Goal: Task Accomplishment & Management: Complete application form

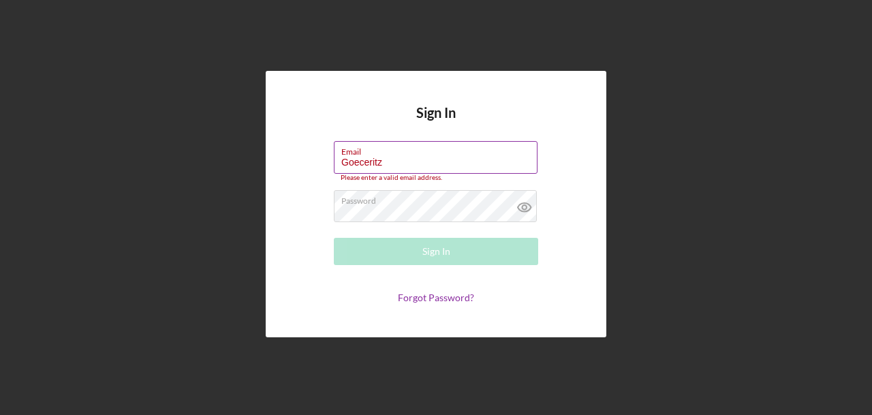
click at [388, 167] on input "Goeceritz" at bounding box center [436, 157] width 204 height 33
type input "G"
drag, startPoint x: 401, startPoint y: 168, endPoint x: 296, endPoint y: 160, distance: 105.1
click at [296, 160] on div "Sign In Email [PERSON_NAME] Please enter a valid email address. Password Sign I…" at bounding box center [436, 204] width 341 height 266
type input "[PERSON_NAME][EMAIL_ADDRESS][DOMAIN_NAME]"
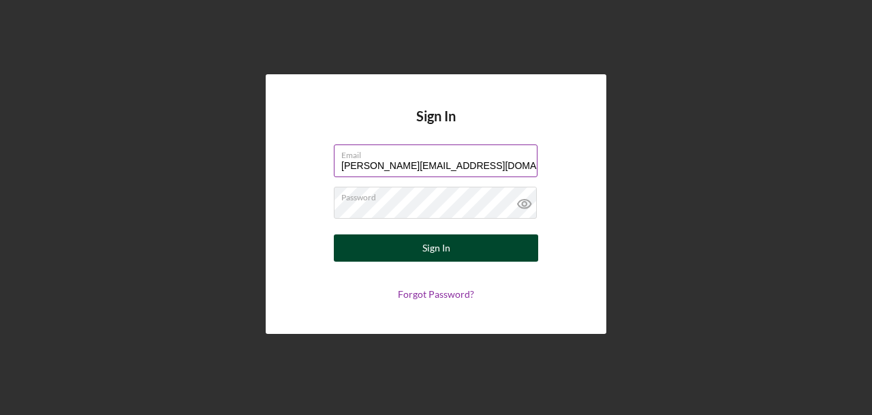
click at [454, 251] on button "Sign In" at bounding box center [436, 247] width 204 height 27
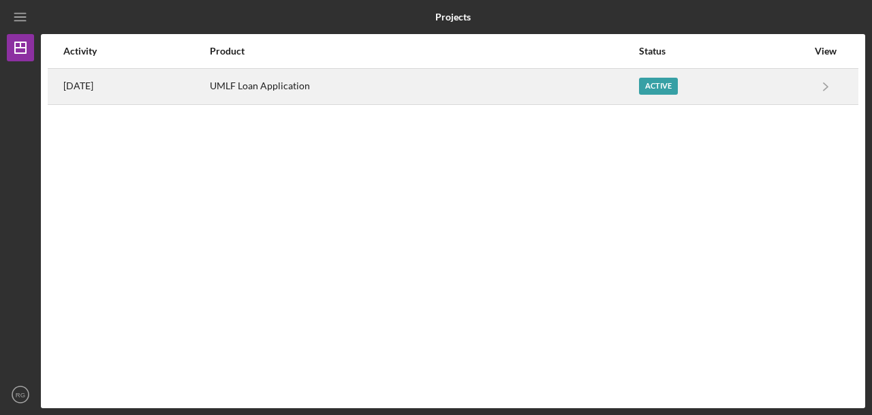
click at [670, 78] on div "Active" at bounding box center [658, 86] width 39 height 17
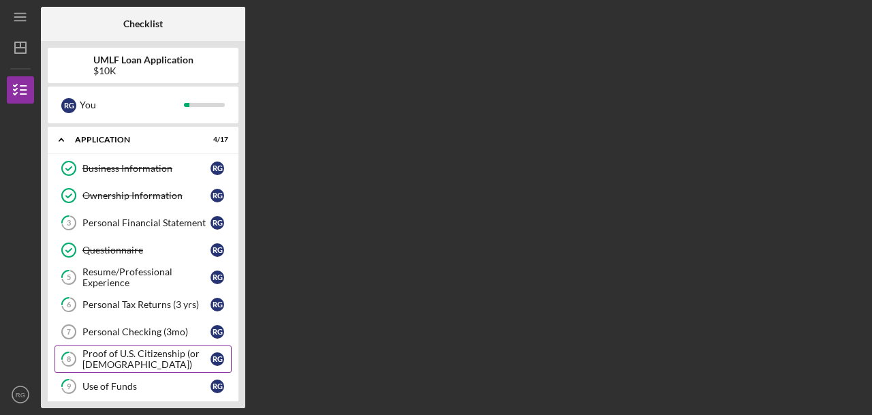
click at [132, 353] on div "Proof of U.S. Citizenship (or [DEMOGRAPHIC_DATA])" at bounding box center [146, 359] width 128 height 22
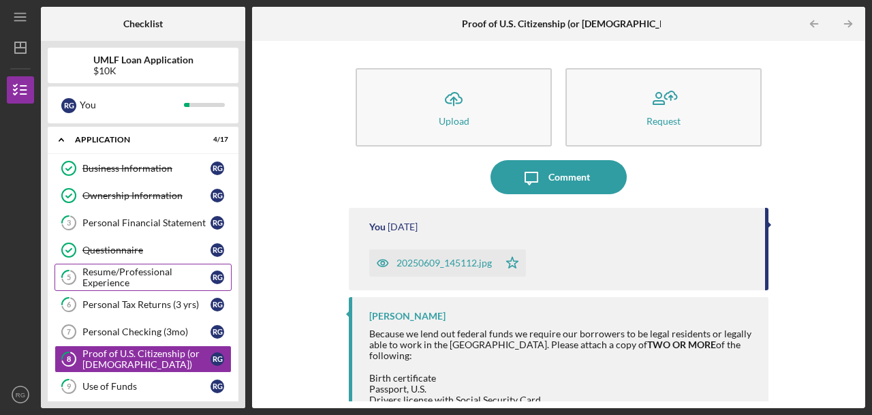
click at [142, 266] on div "Resume/Professional Experience" at bounding box center [146, 277] width 128 height 22
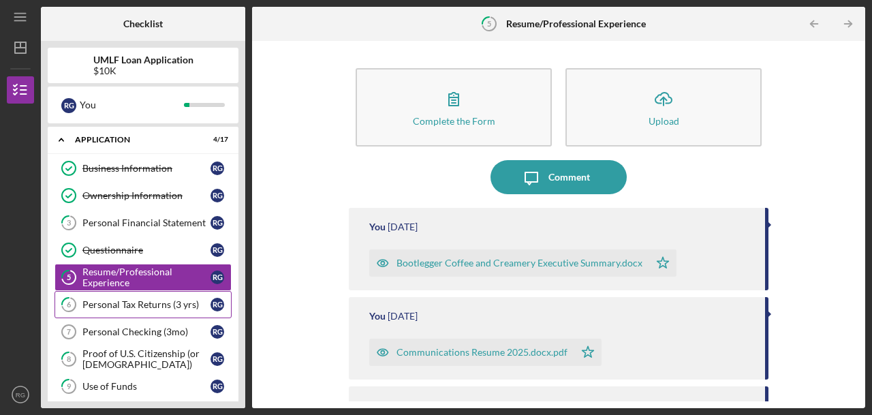
click at [139, 299] on div "Personal Tax Returns (3 yrs)" at bounding box center [146, 304] width 128 height 11
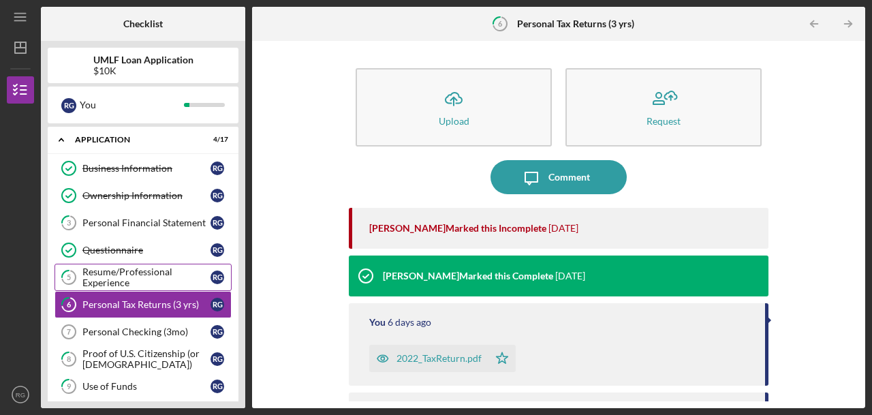
click at [151, 272] on div "Resume/Professional Experience" at bounding box center [146, 277] width 128 height 22
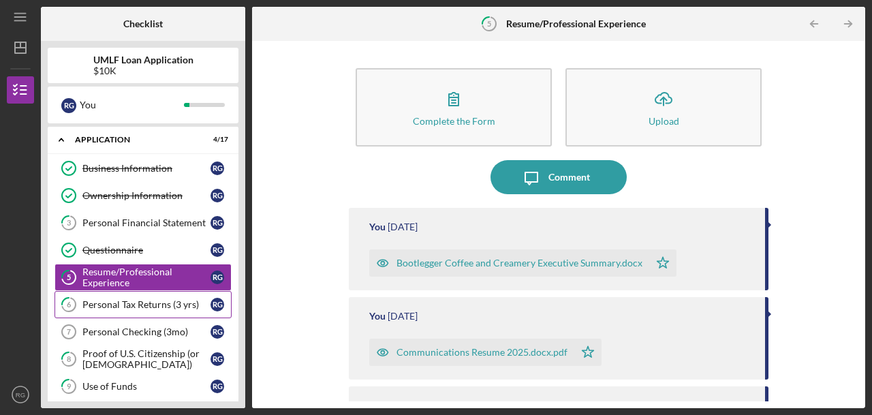
click at [163, 303] on div "Personal Tax Returns (3 yrs)" at bounding box center [146, 304] width 128 height 11
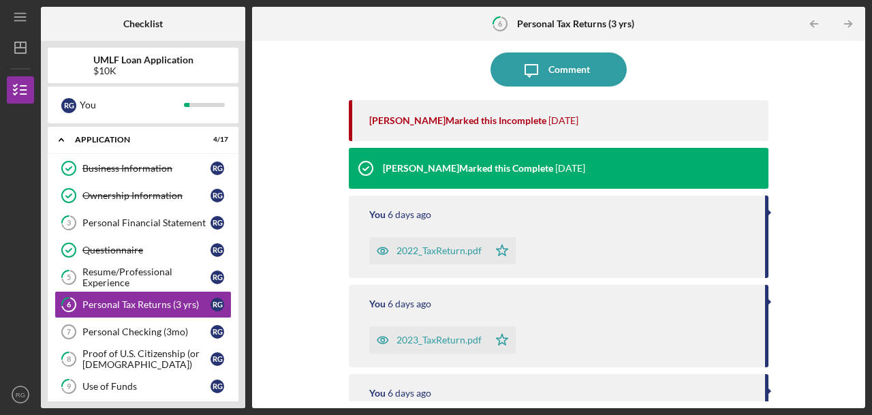
scroll to position [248, 0]
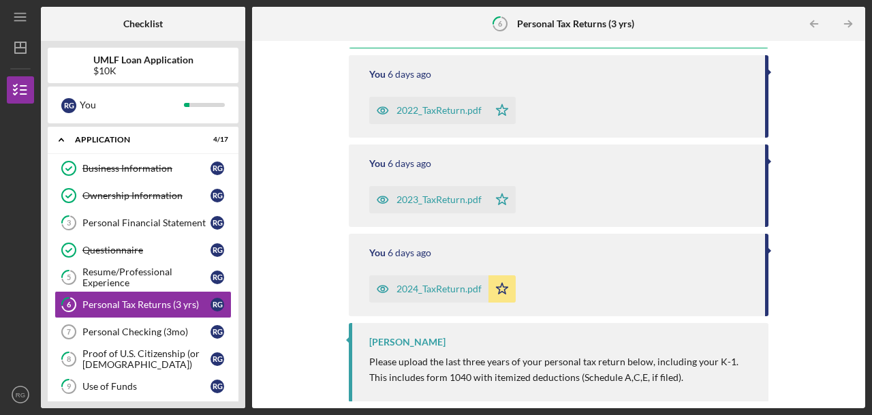
click at [495, 285] on icon "Icon/Star" at bounding box center [501, 288] width 27 height 27
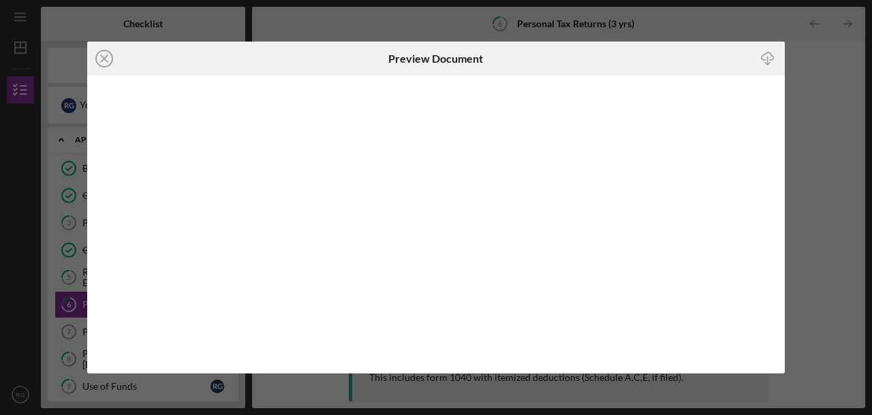
scroll to position [248, 0]
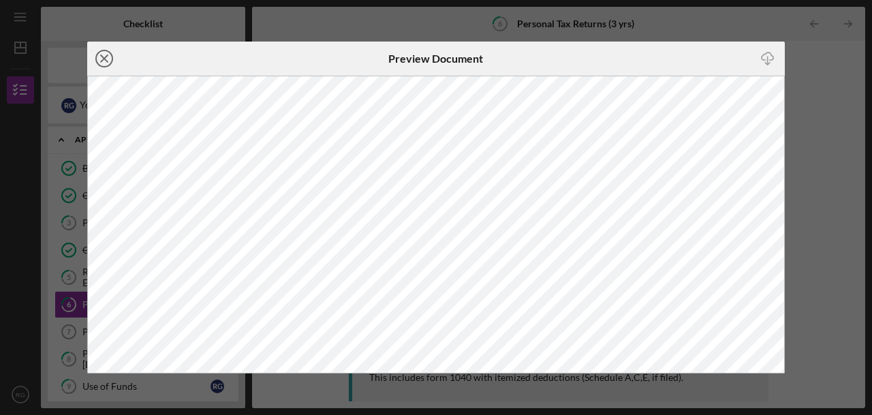
click at [107, 57] on icon "Icon/Close" at bounding box center [104, 59] width 34 height 34
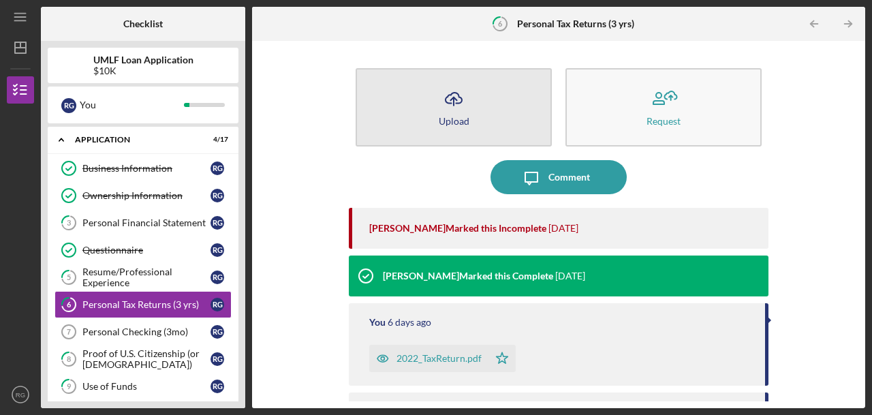
click at [503, 114] on button "Icon/Upload Upload" at bounding box center [454, 107] width 196 height 78
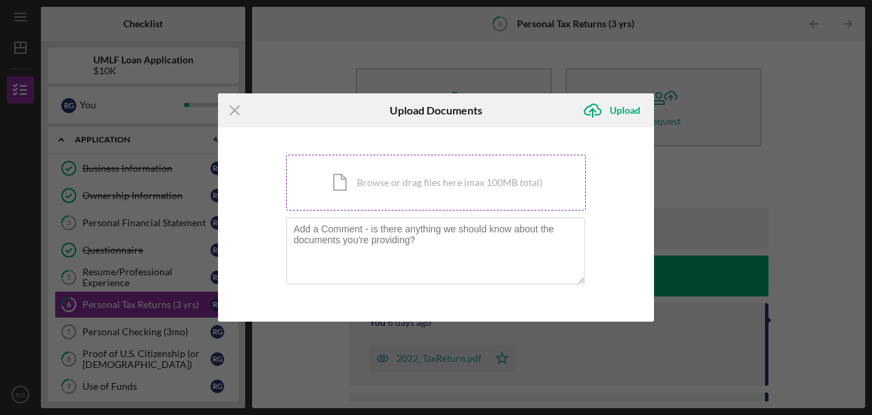
click at [430, 183] on div "Icon/Document Browse or drag files here (max 100MB total) Tap to choose files o…" at bounding box center [436, 183] width 300 height 56
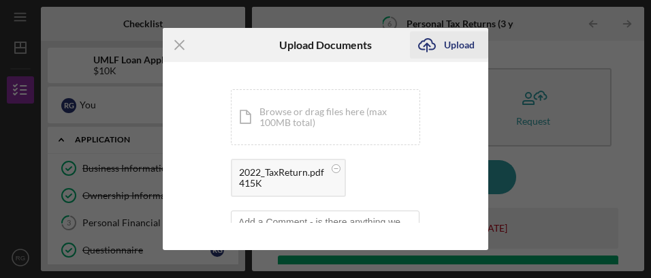
click at [452, 42] on div "Upload" at bounding box center [459, 44] width 31 height 27
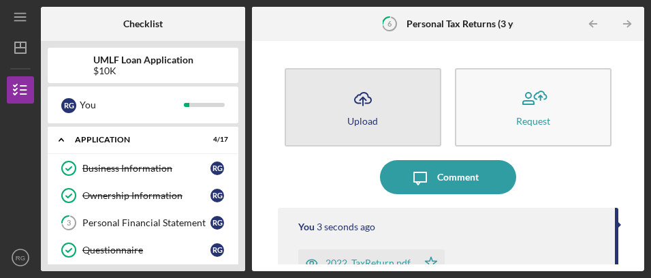
click at [394, 121] on button "Icon/Upload Upload" at bounding box center [363, 107] width 157 height 78
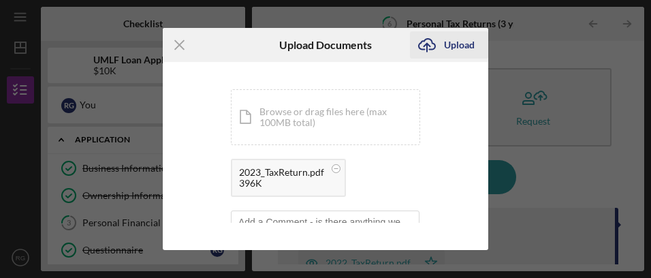
click at [446, 37] on div "Upload" at bounding box center [459, 44] width 31 height 27
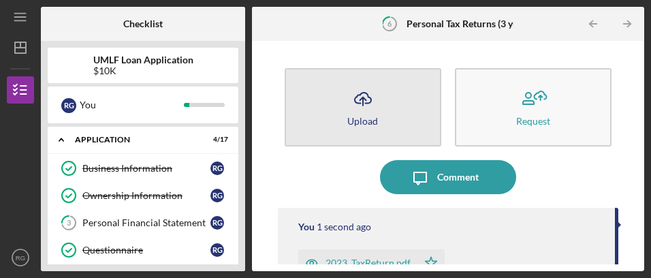
click at [369, 103] on icon "button" at bounding box center [363, 98] width 16 height 10
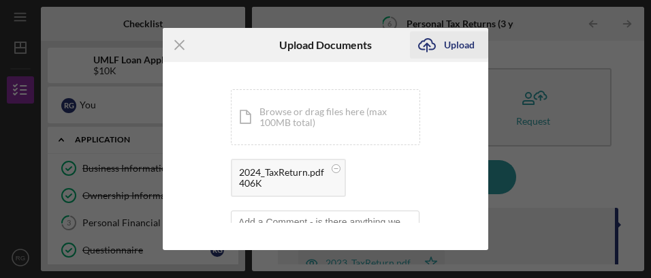
click at [440, 42] on icon "Icon/Upload" at bounding box center [427, 45] width 34 height 34
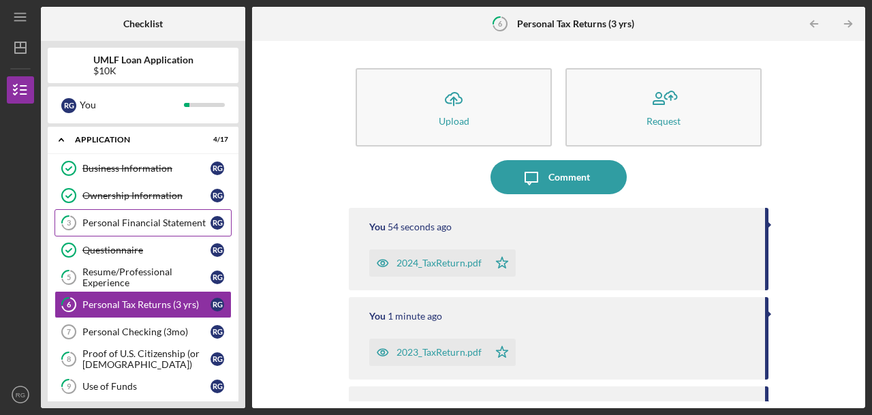
click at [180, 219] on div "Personal Financial Statement" at bounding box center [146, 222] width 128 height 11
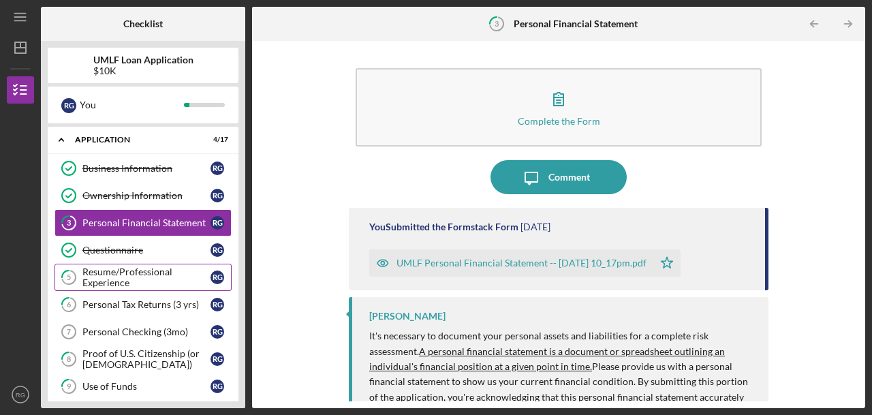
click at [183, 266] on div "Resume/Professional Experience" at bounding box center [146, 277] width 128 height 22
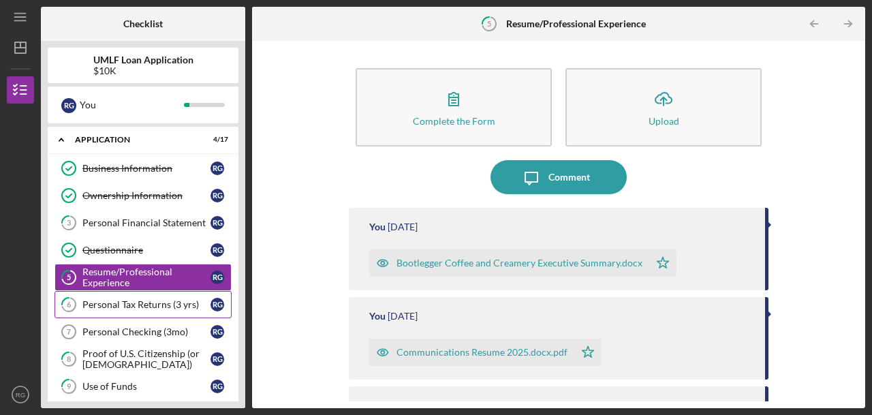
click at [184, 302] on div "Personal Tax Returns (3 yrs)" at bounding box center [146, 304] width 128 height 11
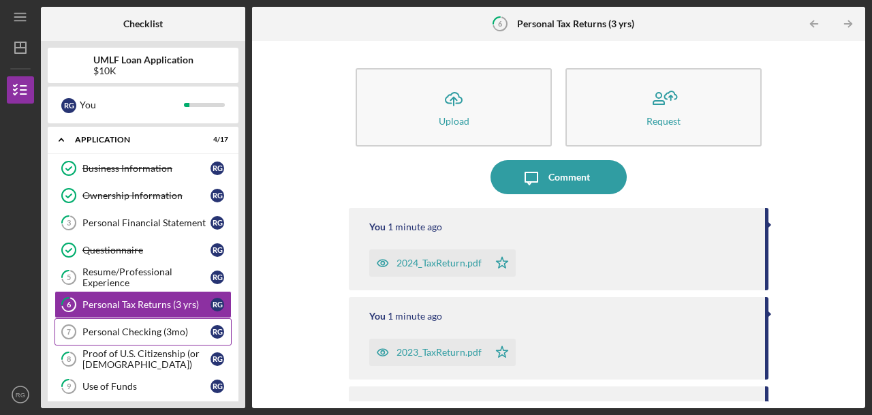
click at [186, 326] on div "Personal Checking (3mo)" at bounding box center [146, 331] width 128 height 11
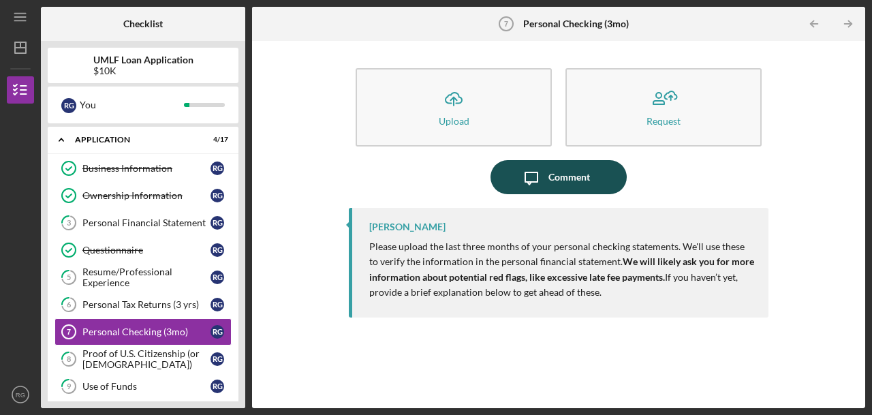
click at [570, 171] on div "Comment" at bounding box center [569, 177] width 42 height 34
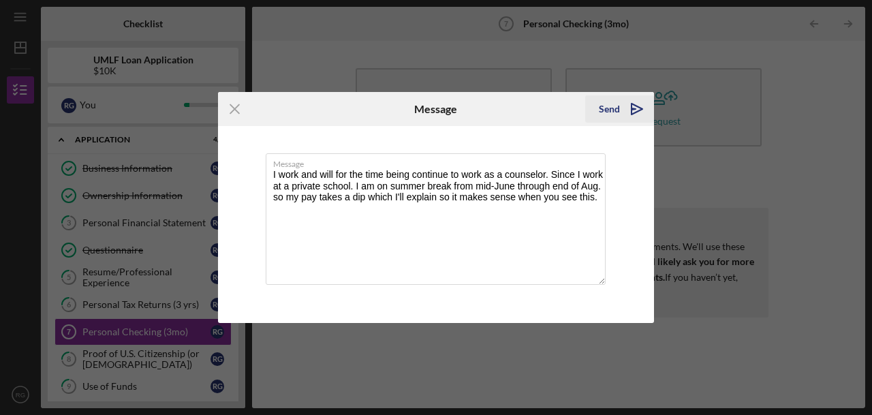
type textarea "I work and will for the time being continue to work as a counselor. Since I wor…"
click at [602, 110] on div "Send" at bounding box center [609, 108] width 21 height 27
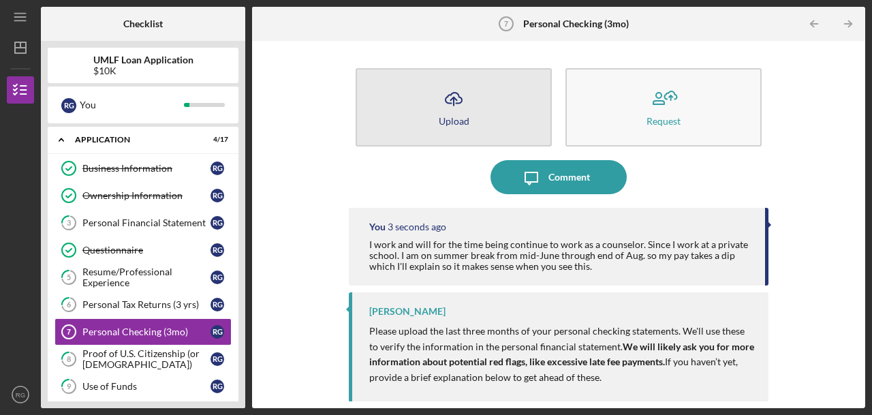
click at [458, 118] on div "Upload" at bounding box center [454, 121] width 31 height 10
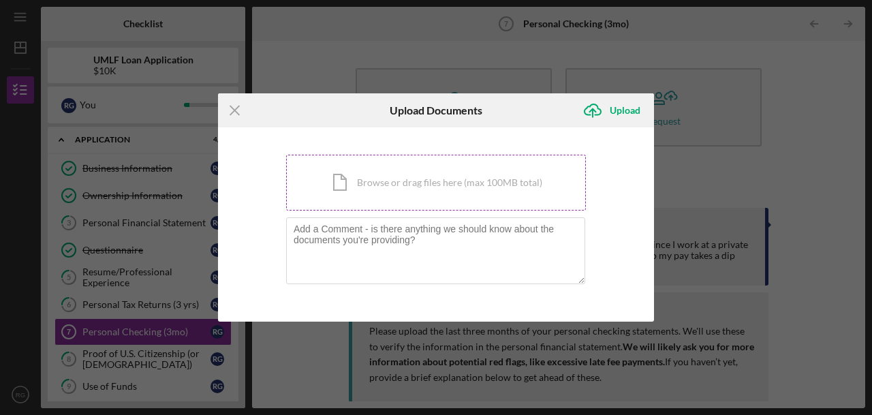
click at [391, 194] on div "Icon/Document Browse or drag files here (max 100MB total) Tap to choose files o…" at bounding box center [436, 183] width 300 height 56
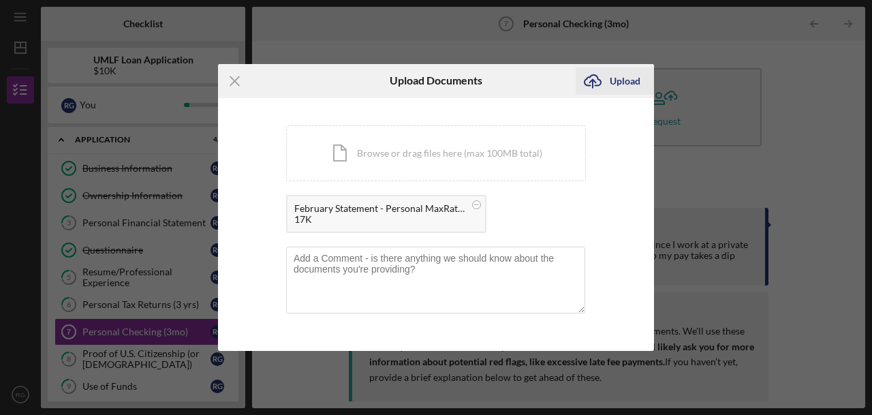
click at [622, 82] on div "Upload" at bounding box center [625, 80] width 31 height 27
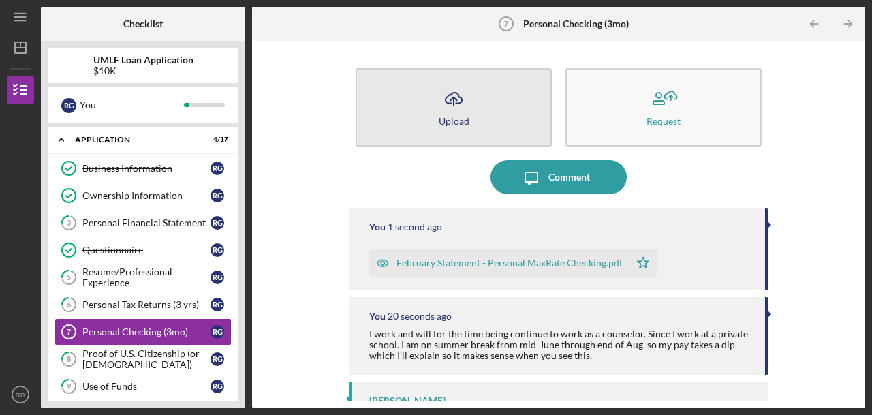
click at [458, 110] on icon "Icon/Upload" at bounding box center [454, 99] width 34 height 34
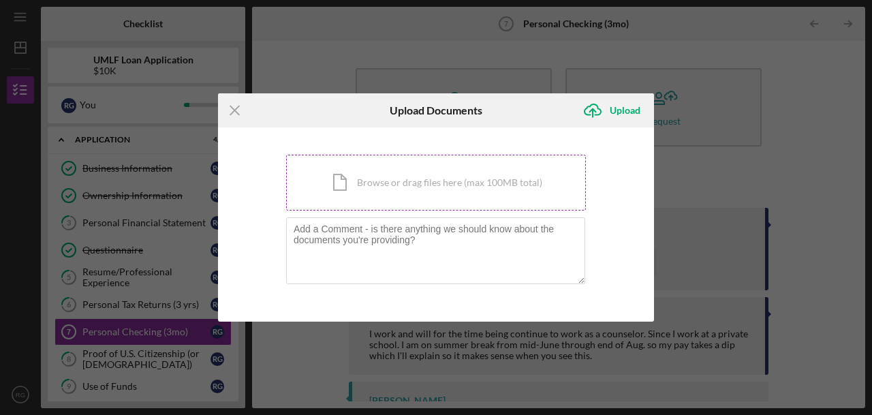
click at [420, 178] on div "Icon/Document Browse or drag files here (max 100MB total) Tap to choose files o…" at bounding box center [436, 183] width 300 height 56
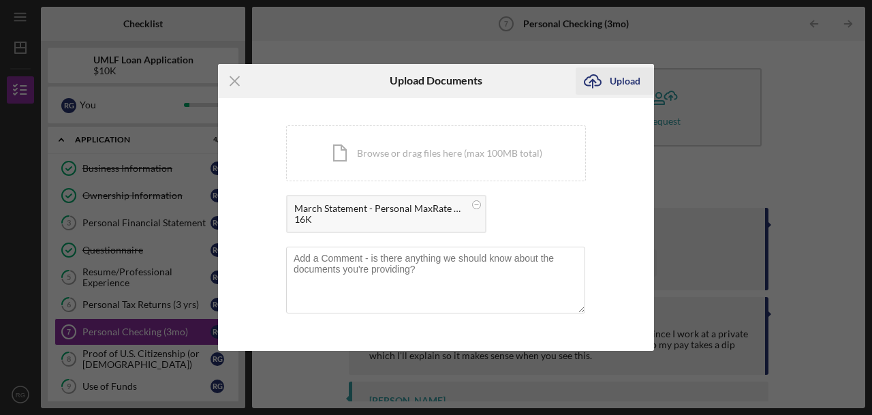
click at [612, 80] on div "Upload" at bounding box center [625, 80] width 31 height 27
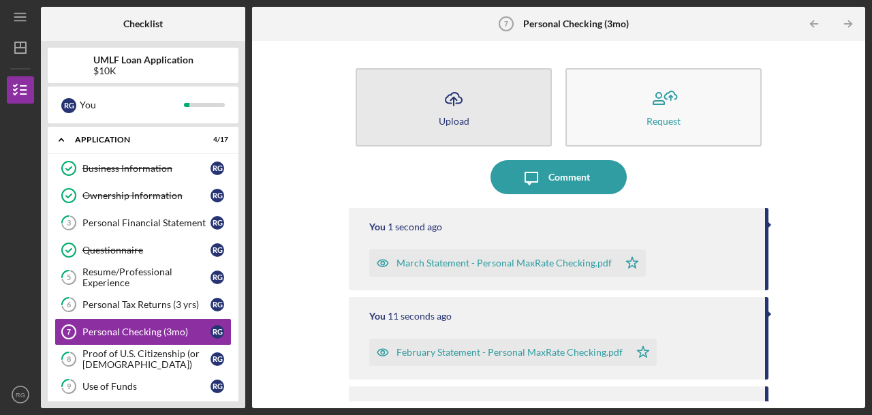
click at [454, 100] on line "button" at bounding box center [454, 101] width 0 height 8
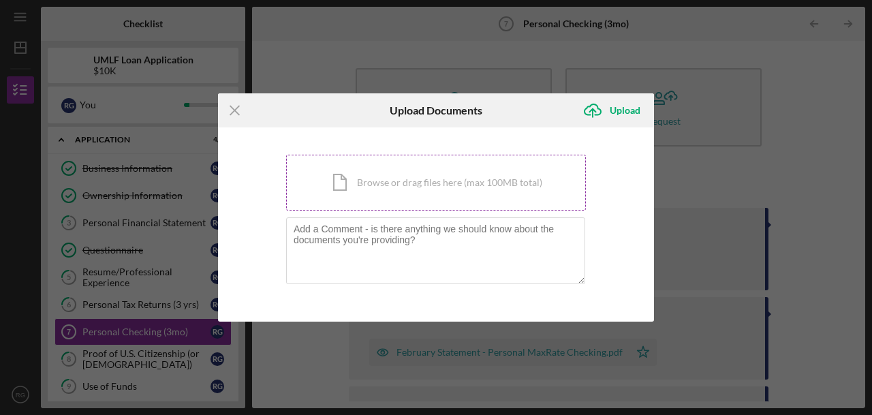
click at [358, 176] on div "Icon/Document Browse or drag files here (max 100MB total) Tap to choose files o…" at bounding box center [436, 183] width 300 height 56
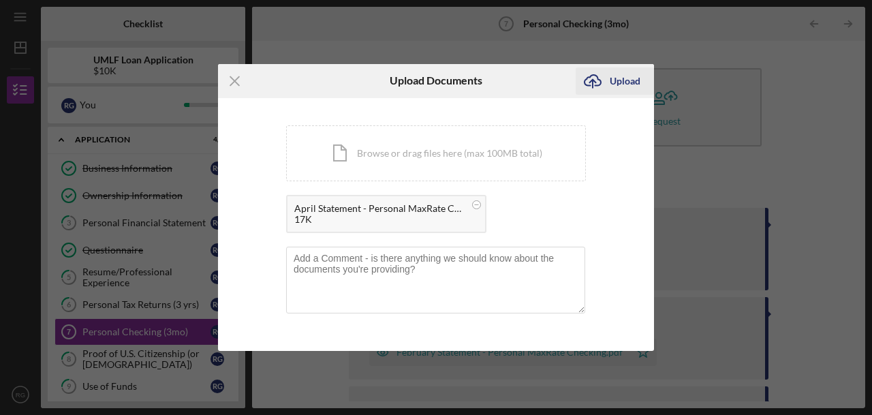
click at [612, 83] on div "Upload" at bounding box center [625, 80] width 31 height 27
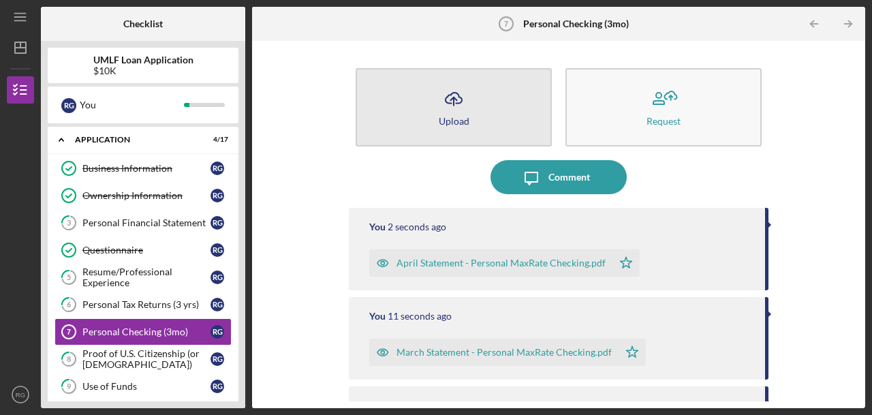
click at [447, 103] on icon "button" at bounding box center [453, 98] width 16 height 10
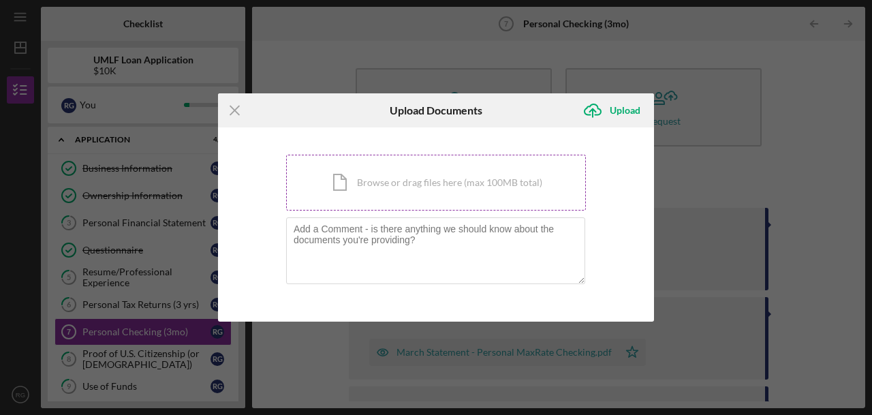
click at [387, 180] on div "Icon/Document Browse or drag files here (max 100MB total) Tap to choose files o…" at bounding box center [436, 183] width 300 height 56
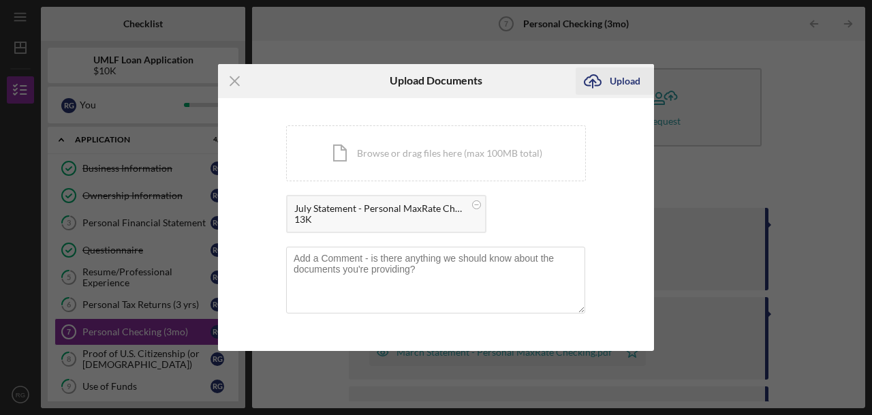
click at [609, 85] on icon "Icon/Upload" at bounding box center [592, 81] width 34 height 34
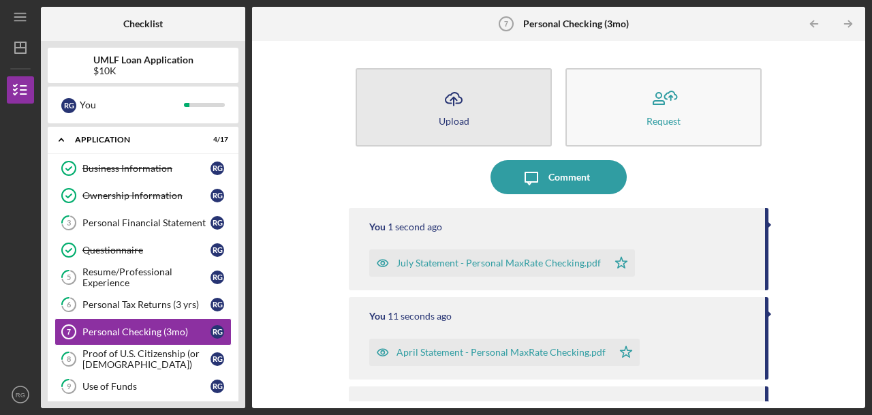
click at [474, 105] on button "Icon/Upload Upload" at bounding box center [454, 107] width 196 height 78
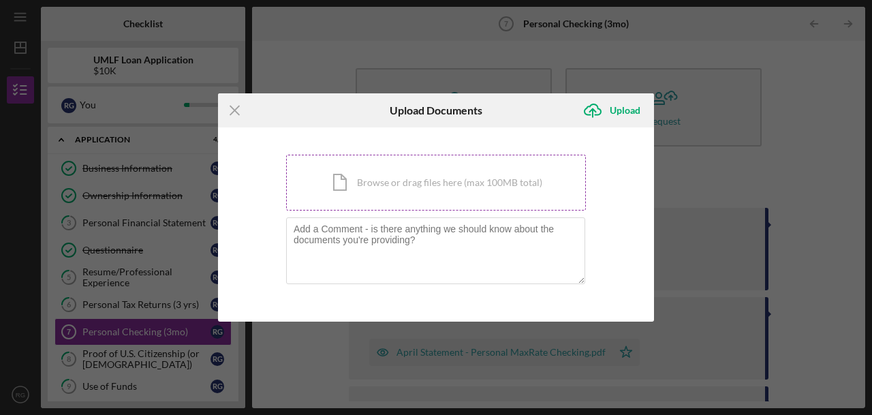
click at [356, 185] on div "Icon/Document Browse or drag files here (max 100MB total) Tap to choose files o…" at bounding box center [436, 183] width 300 height 56
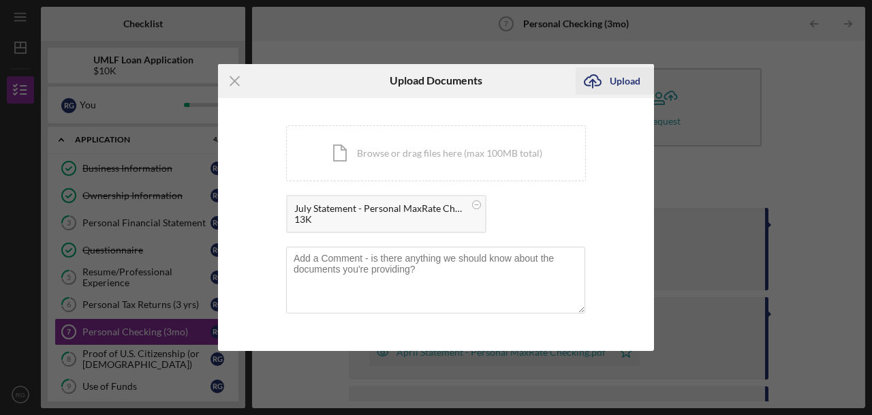
click at [620, 82] on div "Upload" at bounding box center [625, 80] width 31 height 27
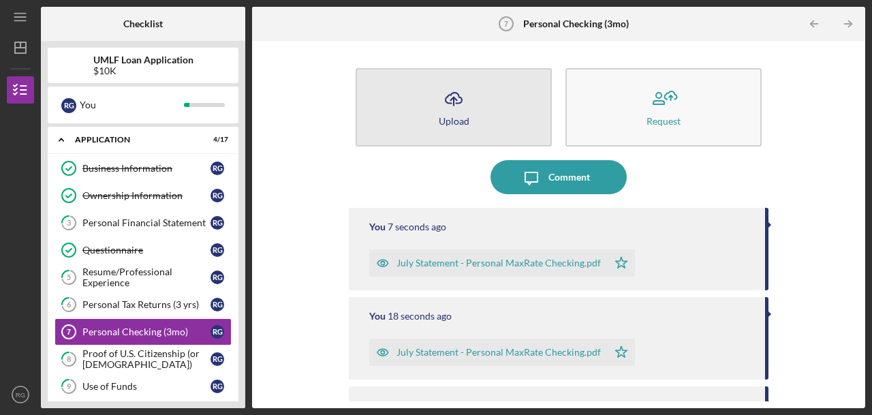
click at [515, 98] on button "Icon/Upload Upload" at bounding box center [454, 107] width 196 height 78
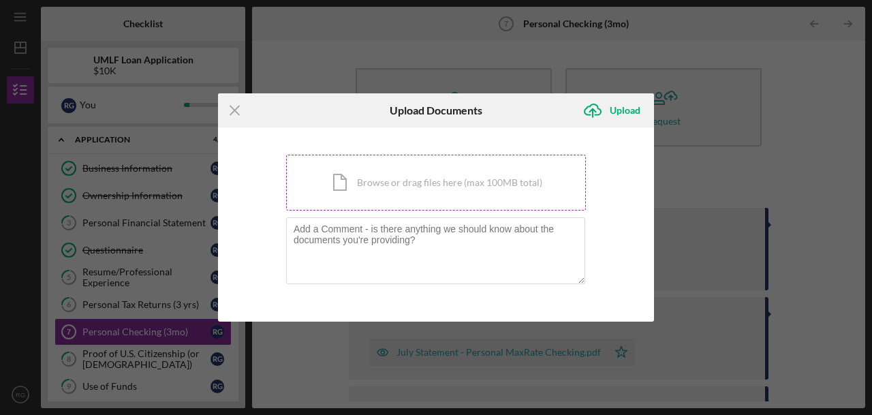
click at [406, 178] on div "Icon/Document Browse or drag files here (max 100MB total) Tap to choose files o…" at bounding box center [436, 183] width 300 height 56
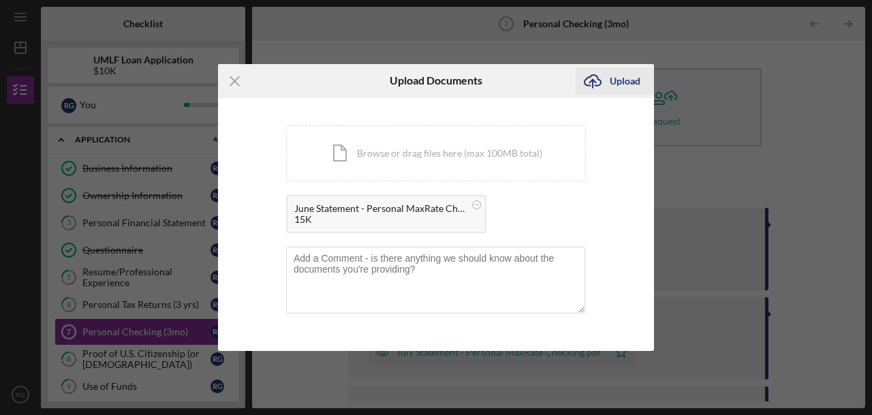
click at [616, 80] on div "Upload" at bounding box center [625, 80] width 31 height 27
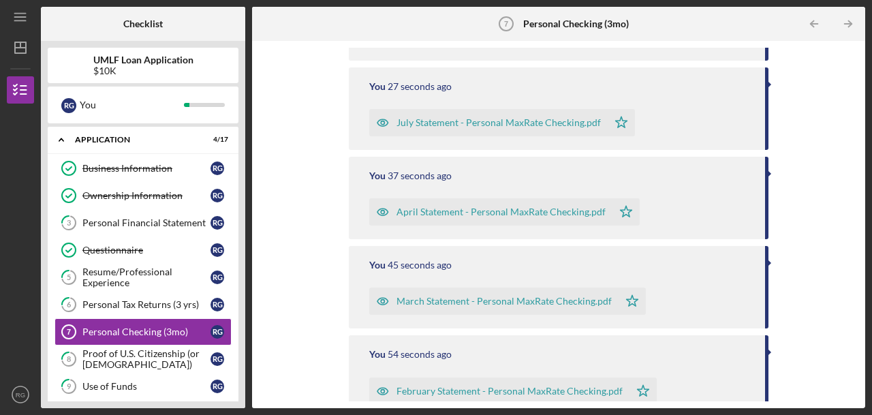
scroll to position [536, 0]
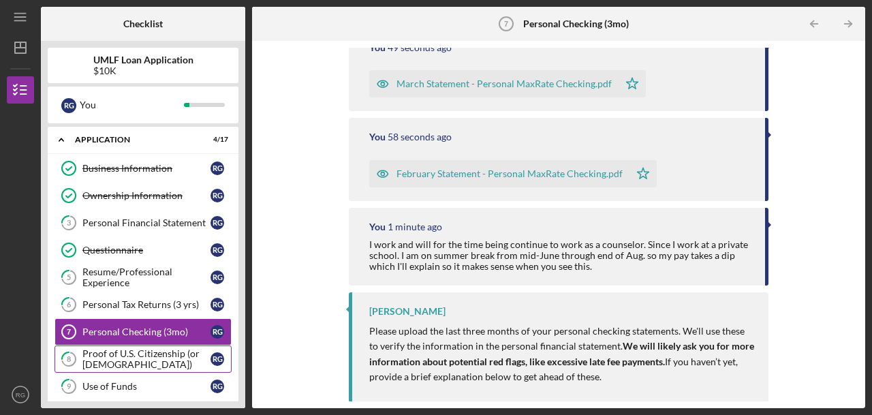
click at [117, 356] on div "Proof of U.S. Citizenship (or [DEMOGRAPHIC_DATA])" at bounding box center [146, 359] width 128 height 22
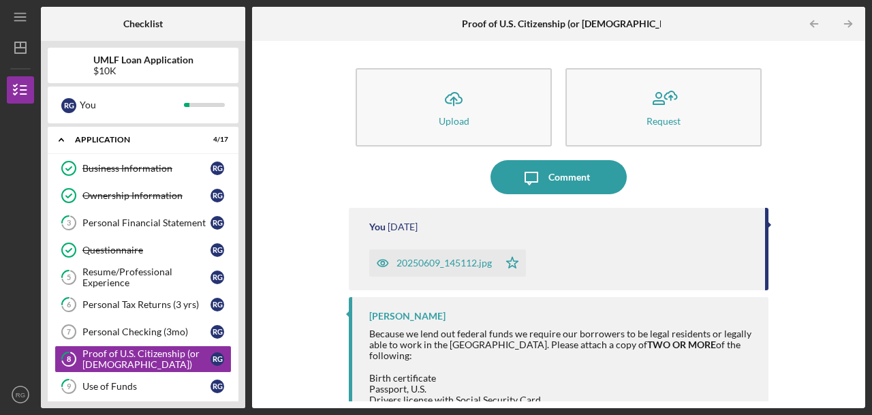
scroll to position [31, 0]
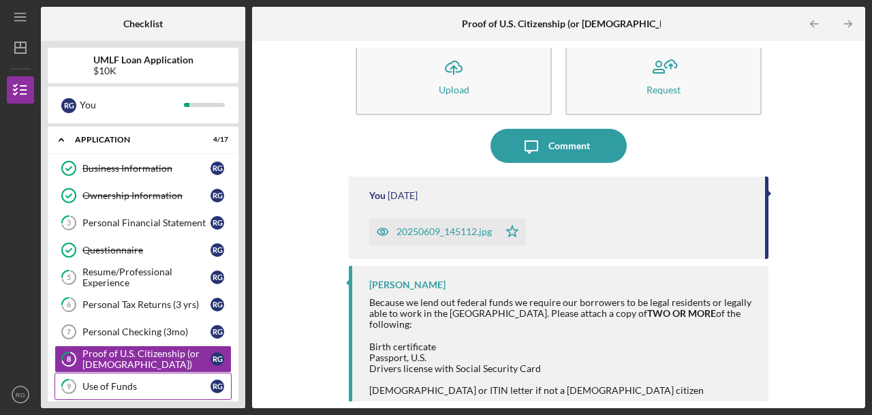
click at [143, 388] on link "9 Use of Funds R G" at bounding box center [142, 386] width 177 height 27
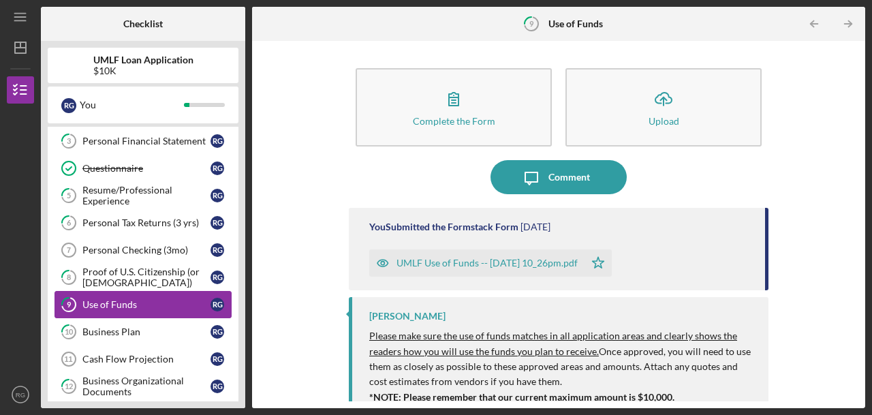
scroll to position [109, 0]
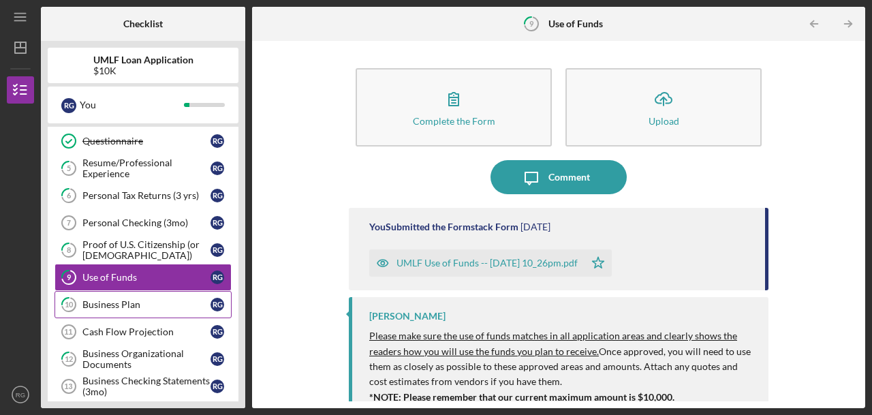
click at [125, 309] on link "10 Business Plan R G" at bounding box center [142, 304] width 177 height 27
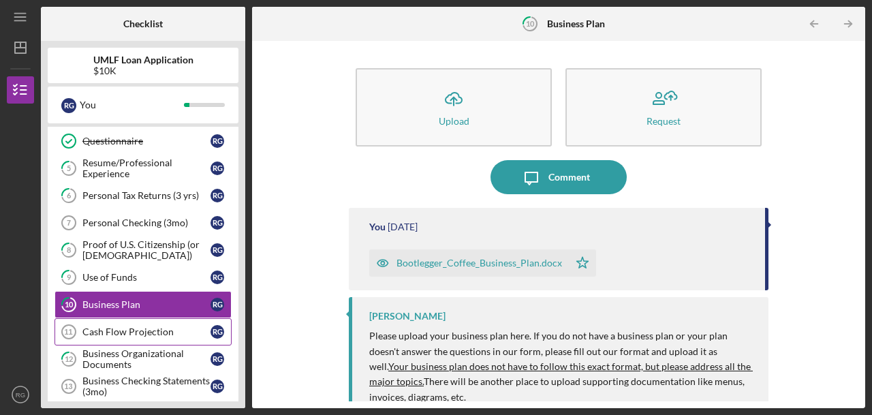
click at [128, 326] on div "Cash Flow Projection" at bounding box center [146, 331] width 128 height 11
